Goal: Transaction & Acquisition: Purchase product/service

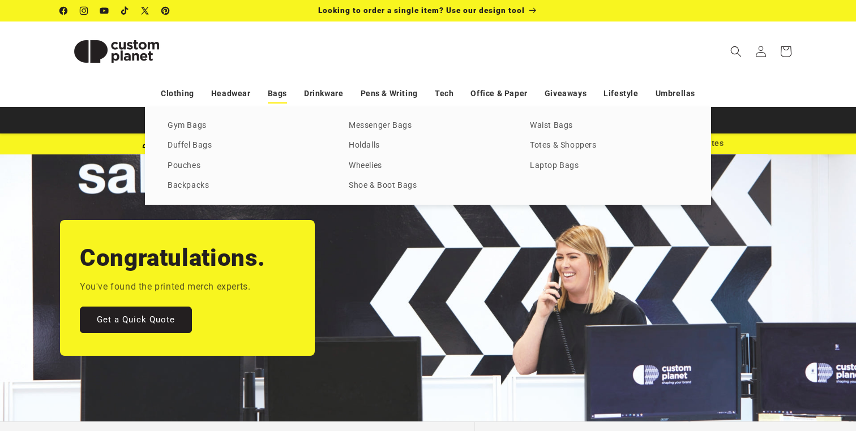
click at [280, 95] on link "Bags" at bounding box center [277, 94] width 19 height 20
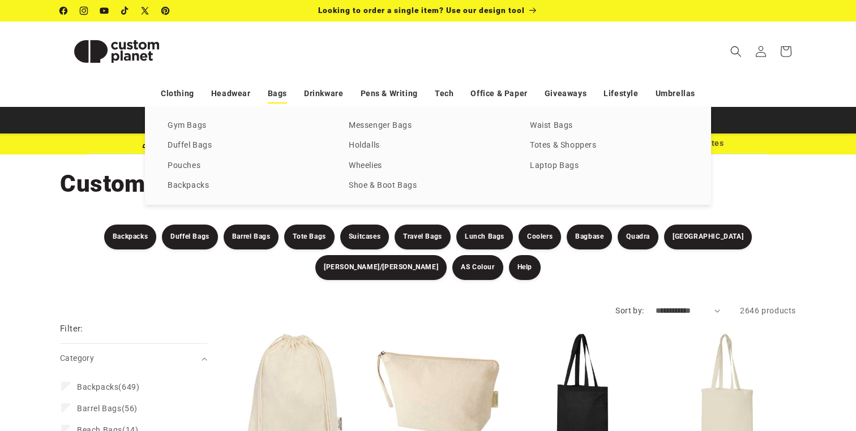
click at [280, 91] on link "Bags" at bounding box center [277, 94] width 19 height 20
click at [366, 125] on link "Messenger Bags" at bounding box center [428, 125] width 159 height 15
